Goal: Navigation & Orientation: Find specific page/section

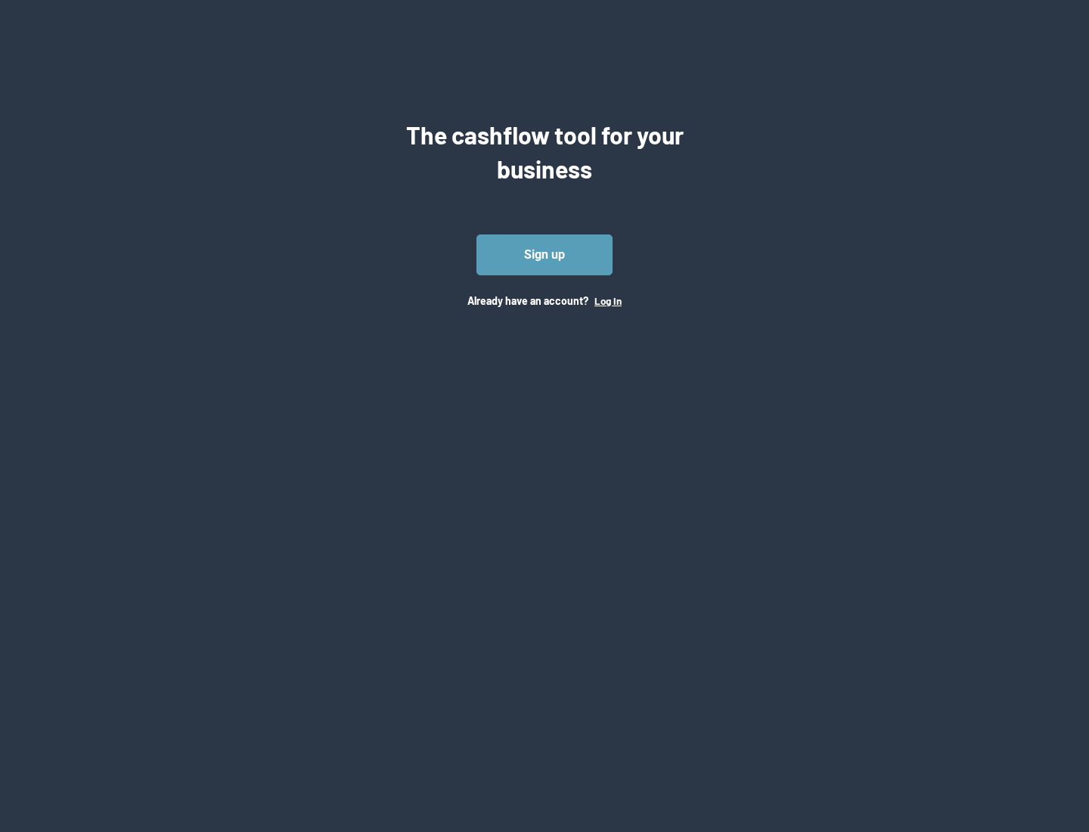
click at [607, 300] on button "Log In" at bounding box center [607, 301] width 27 height 12
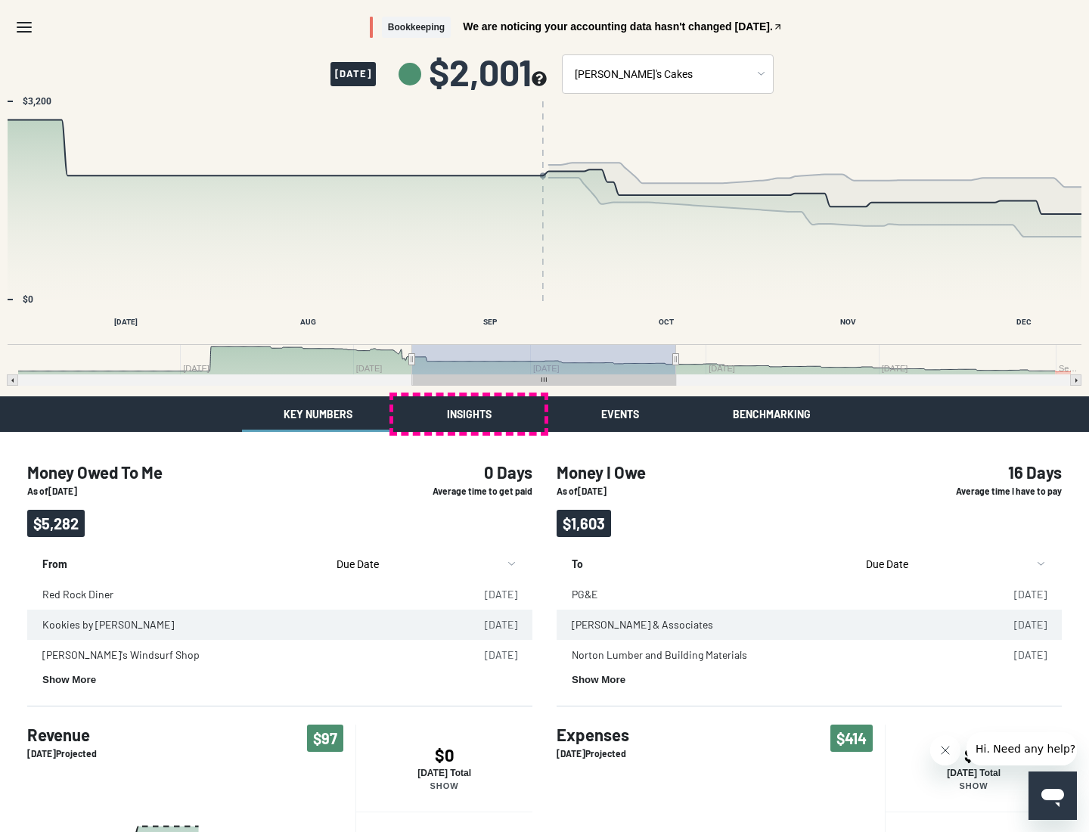
click at [469, 414] on button "Insights" at bounding box center [468, 414] width 151 height 36
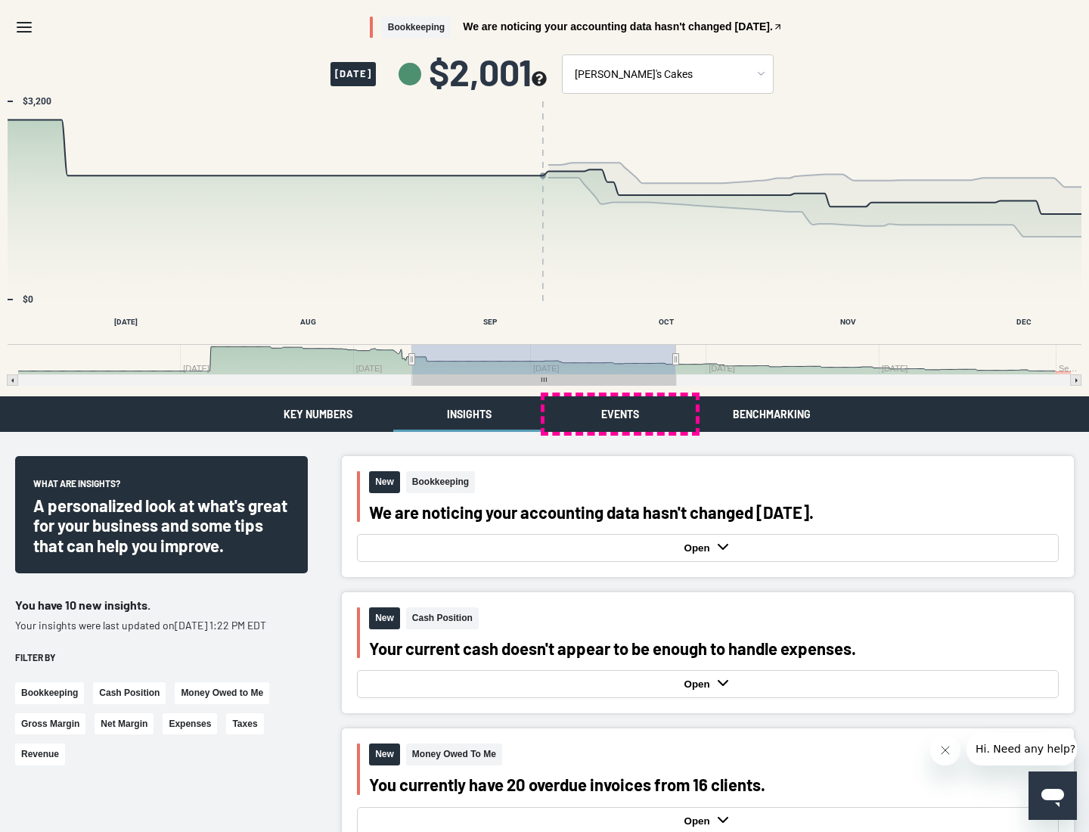
click at [620, 414] on button "Events" at bounding box center [619, 414] width 151 height 36
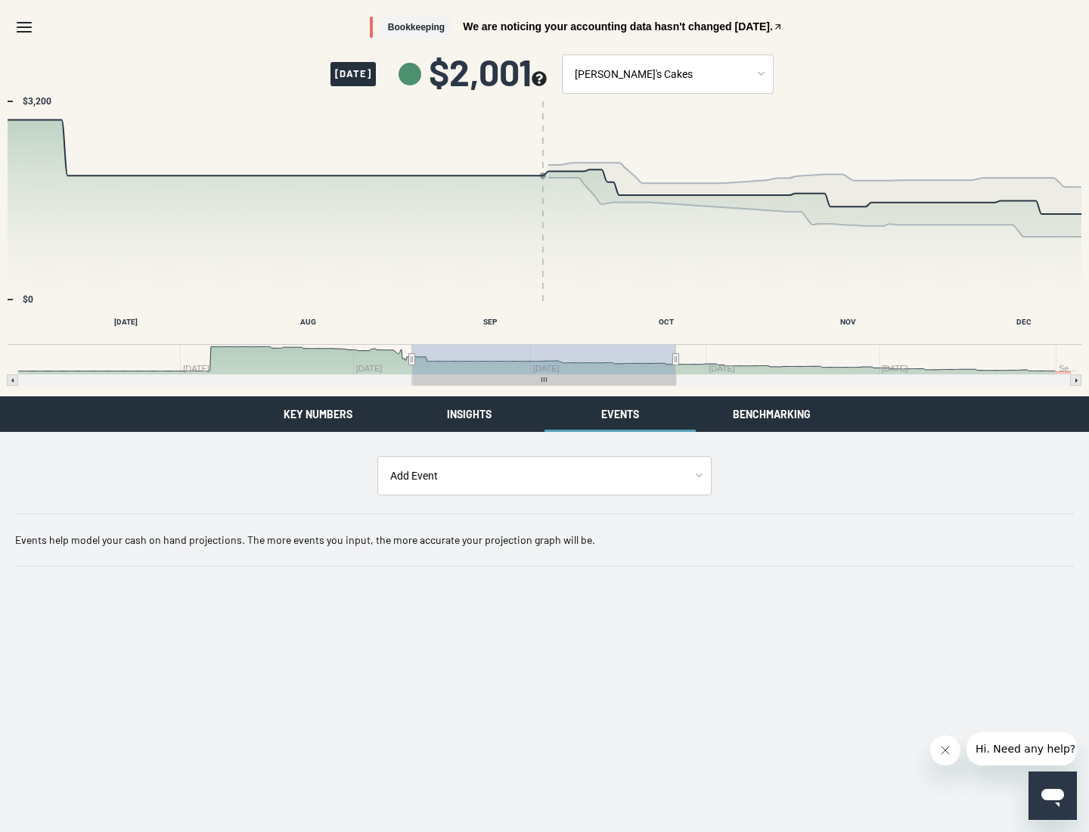
click at [771, 414] on button "Benchmarking" at bounding box center [771, 414] width 151 height 36
